Goal: Check status: Check status

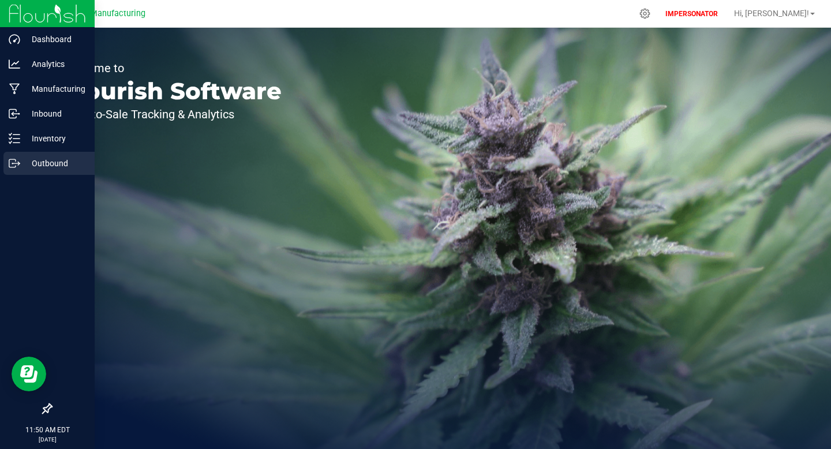
click at [53, 160] on p "Outbound" at bounding box center [54, 163] width 69 height 14
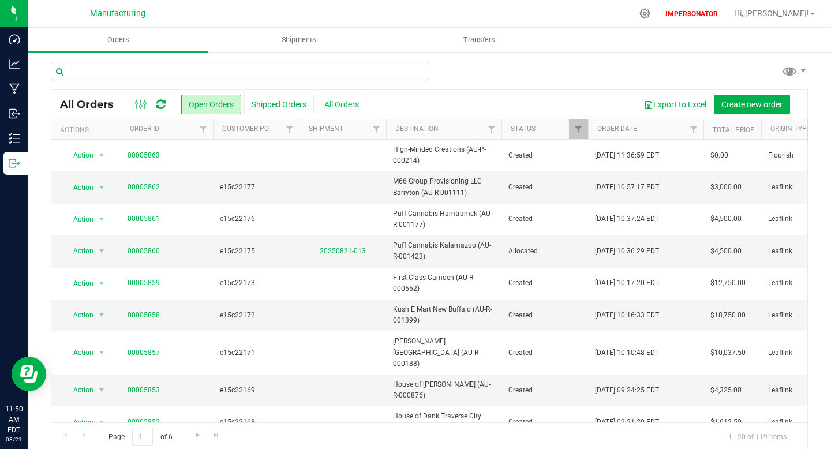
click at [229, 71] on input "text" at bounding box center [240, 71] width 378 height 17
paste input "000174"
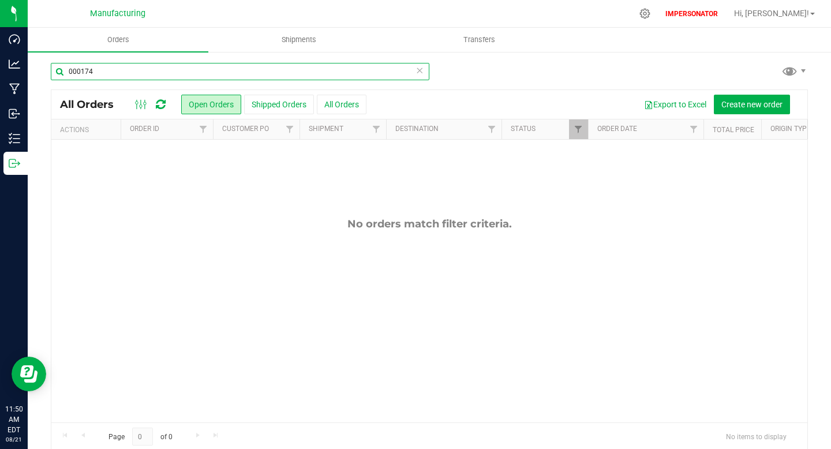
click at [224, 75] on input "000174" at bounding box center [240, 71] width 378 height 17
click at [224, 74] on input "000174" at bounding box center [240, 71] width 378 height 17
paste input "21262"
type input "21262"
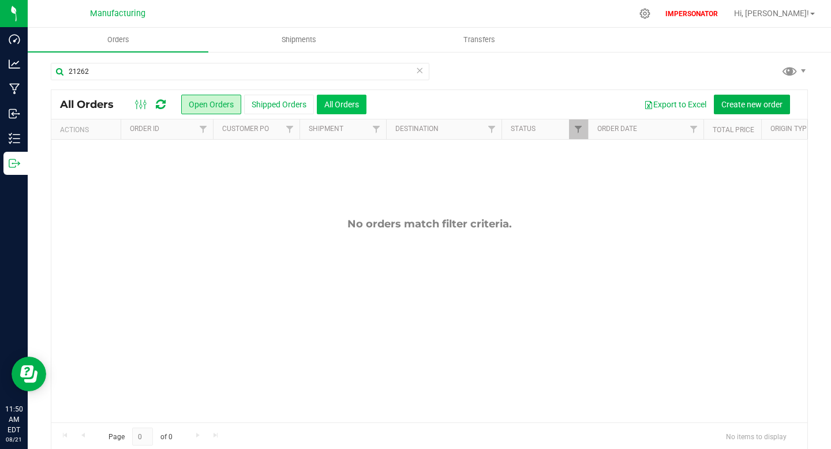
click at [336, 105] on button "All Orders" at bounding box center [342, 105] width 50 height 20
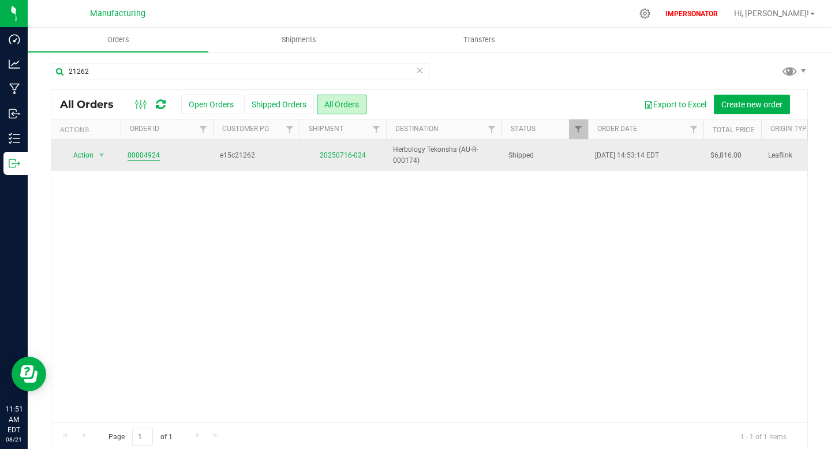
click at [148, 156] on link "00004924" at bounding box center [143, 155] width 32 height 11
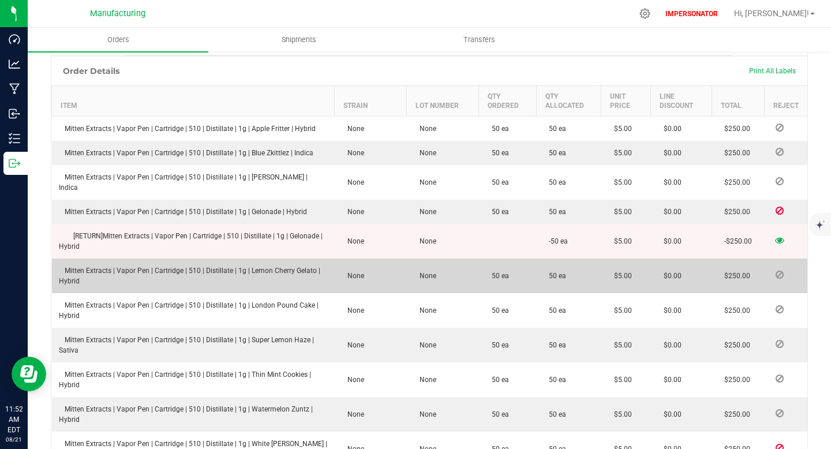
scroll to position [325, 0]
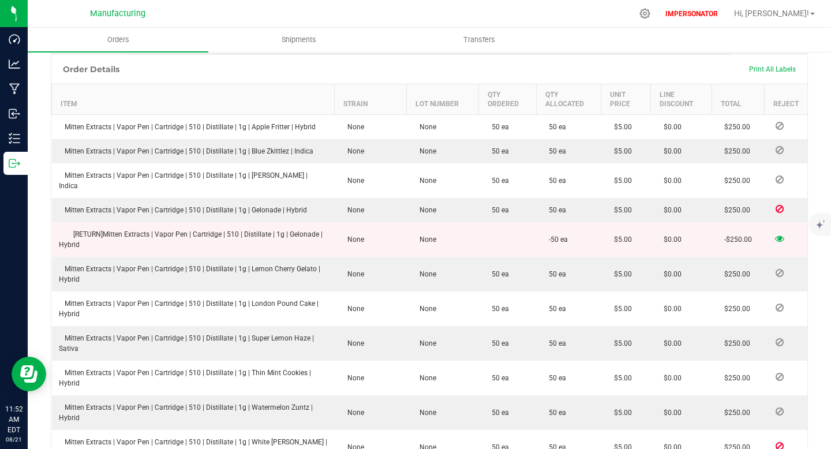
drag, startPoint x: 73, startPoint y: 221, endPoint x: 92, endPoint y: 230, distance: 21.4
click at [92, 230] on td "[RETURN] Mitten Extracts | Vapor Pen | Cartridge | 510 | Distillate | 1g | Gelo…" at bounding box center [193, 239] width 283 height 35
click at [779, 235] on icon at bounding box center [779, 238] width 9 height 7
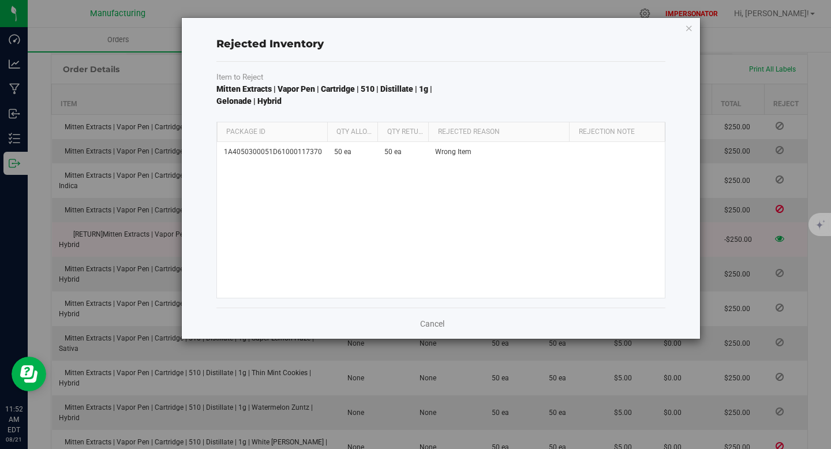
drag, startPoint x: 281, startPoint y: 127, endPoint x: 330, endPoint y: 127, distance: 49.0
click at [330, 127] on div "Package Id Qty Allocated Qty Returned Rejected Reason Rejection Note" at bounding box center [441, 131] width 448 height 19
drag, startPoint x: 376, startPoint y: 134, endPoint x: 388, endPoint y: 134, distance: 12.1
click at [388, 134] on div "Package Id Qty Allocated Qty Returned Rejected Reason Rejection Note" at bounding box center [441, 131] width 448 height 19
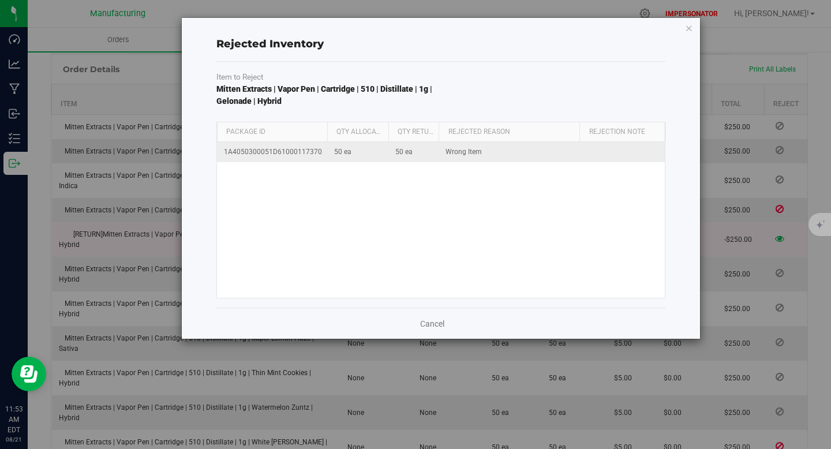
drag, startPoint x: 224, startPoint y: 151, endPoint x: 318, endPoint y: 151, distance: 94.0
click at [318, 152] on td "1A4050300051D61000117370" at bounding box center [272, 152] width 110 height 20
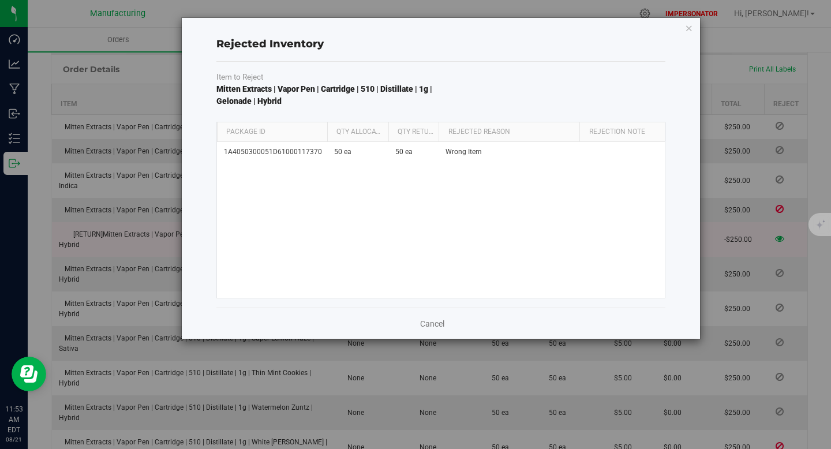
click at [317, 246] on div "1A4050300051D61000117370 50 ea 50 ea Wrong Item" at bounding box center [441, 220] width 448 height 156
click at [435, 322] on link "Cancel" at bounding box center [432, 324] width 24 height 12
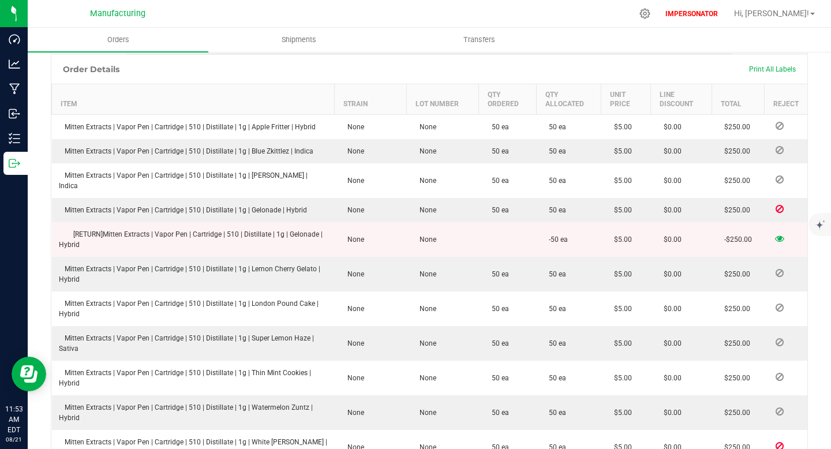
scroll to position [0, 0]
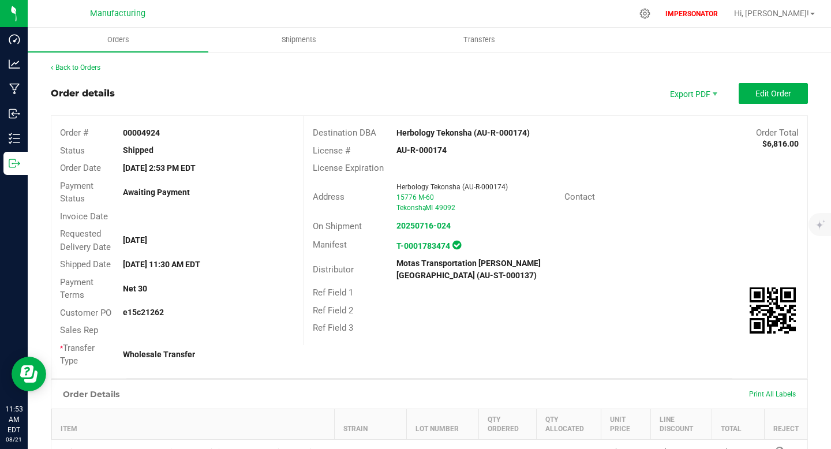
click at [133, 132] on strong "00004924" at bounding box center [141, 132] width 37 height 9
copy strong "00004924"
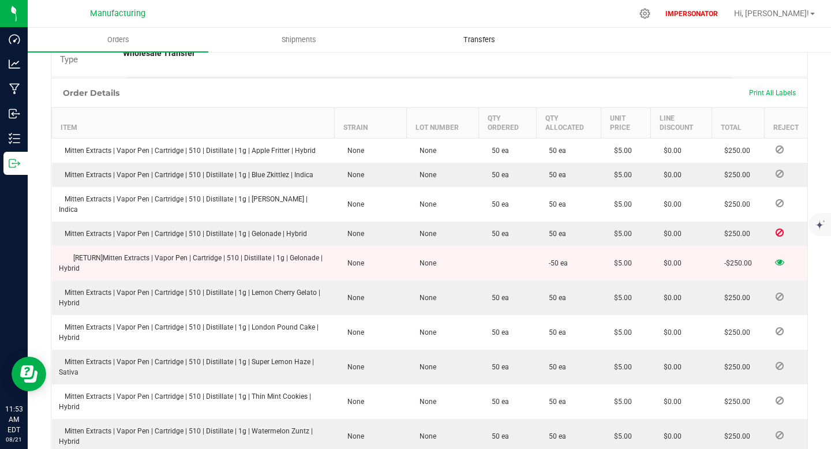
scroll to position [291, 0]
